Goal: Task Accomplishment & Management: Use online tool/utility

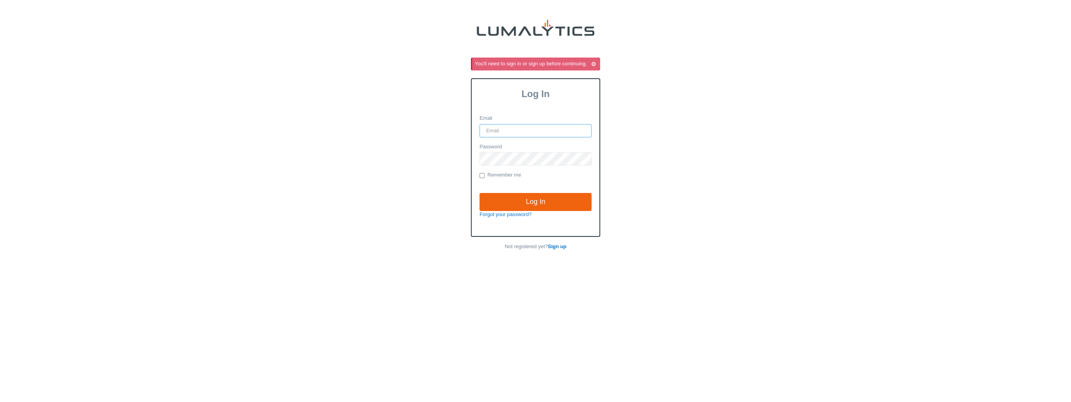
type input "it@valleytruckparts.com"
click at [549, 197] on input "Log In" at bounding box center [535, 202] width 112 height 18
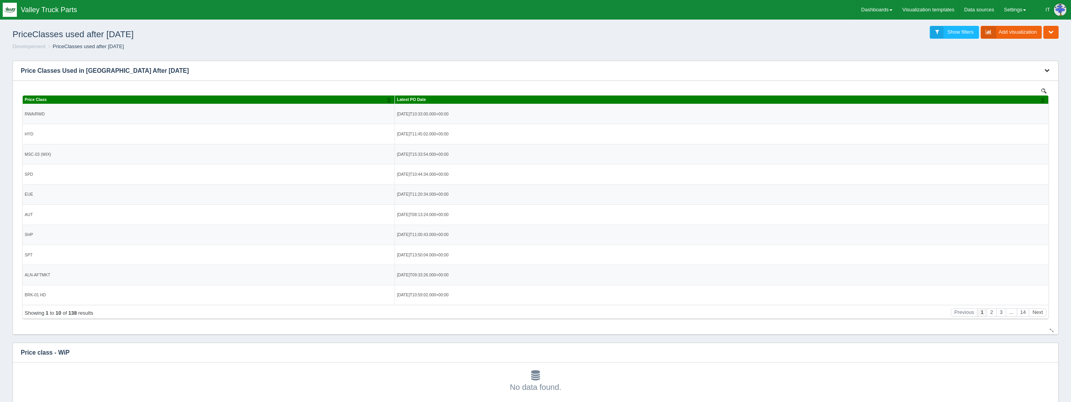
click at [1048, 65] on button "button" at bounding box center [1046, 71] width 11 height 12
click at [1030, 77] on link "Edit chart" at bounding box center [1020, 82] width 63 height 11
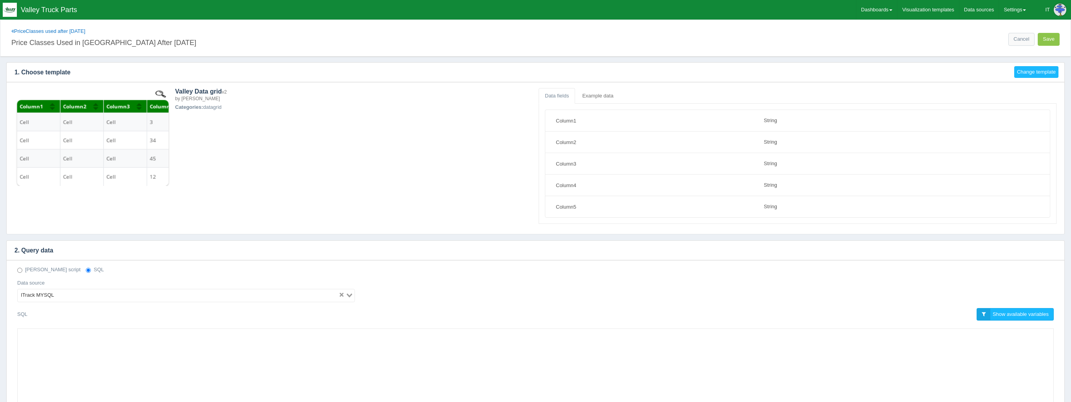
select select "string"
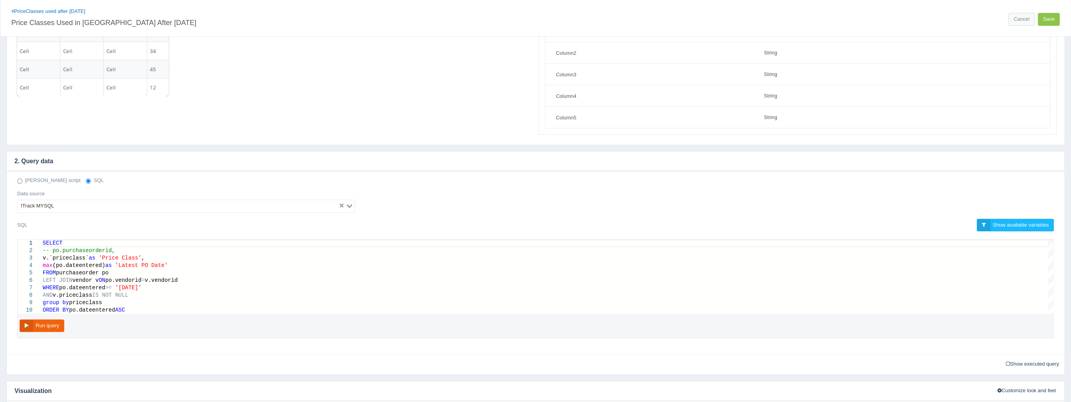
scroll to position [94, 0]
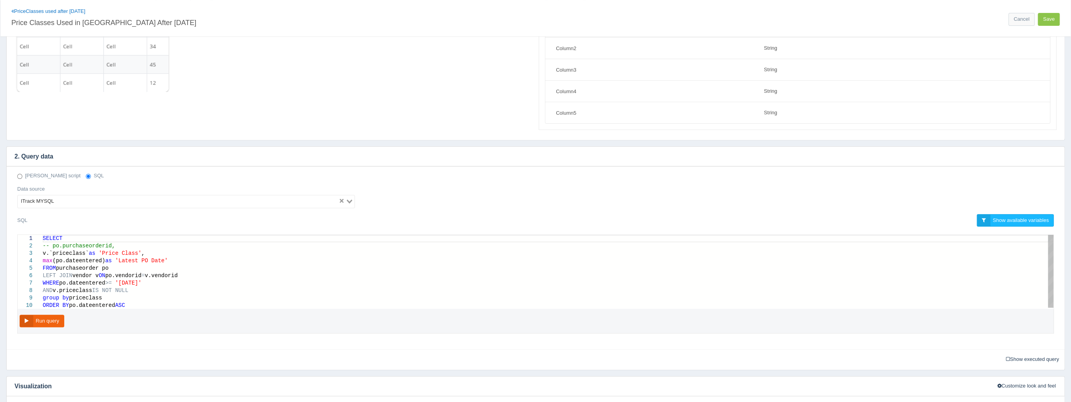
click at [201, 280] on div "WHERE po.dateentered >= '[DATE]'" at bounding box center [548, 283] width 1011 height 7
